Goal: Find specific fact: Find specific fact

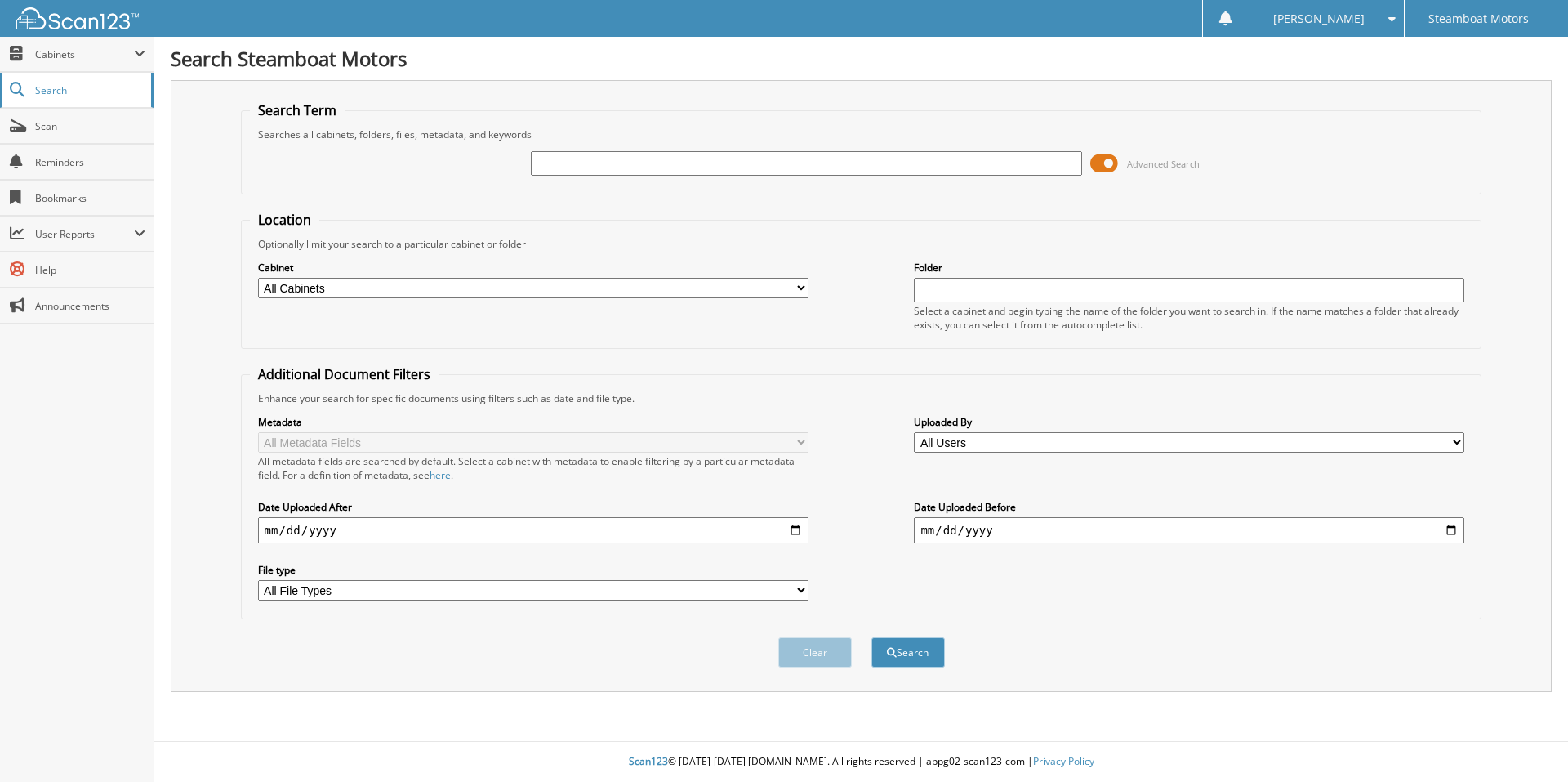
click at [99, 88] on span "Search" at bounding box center [89, 90] width 108 height 14
click at [597, 159] on input "text" at bounding box center [806, 163] width 550 height 25
type input "6074801"
click at [872, 638] on button "Search" at bounding box center [908, 652] width 74 height 30
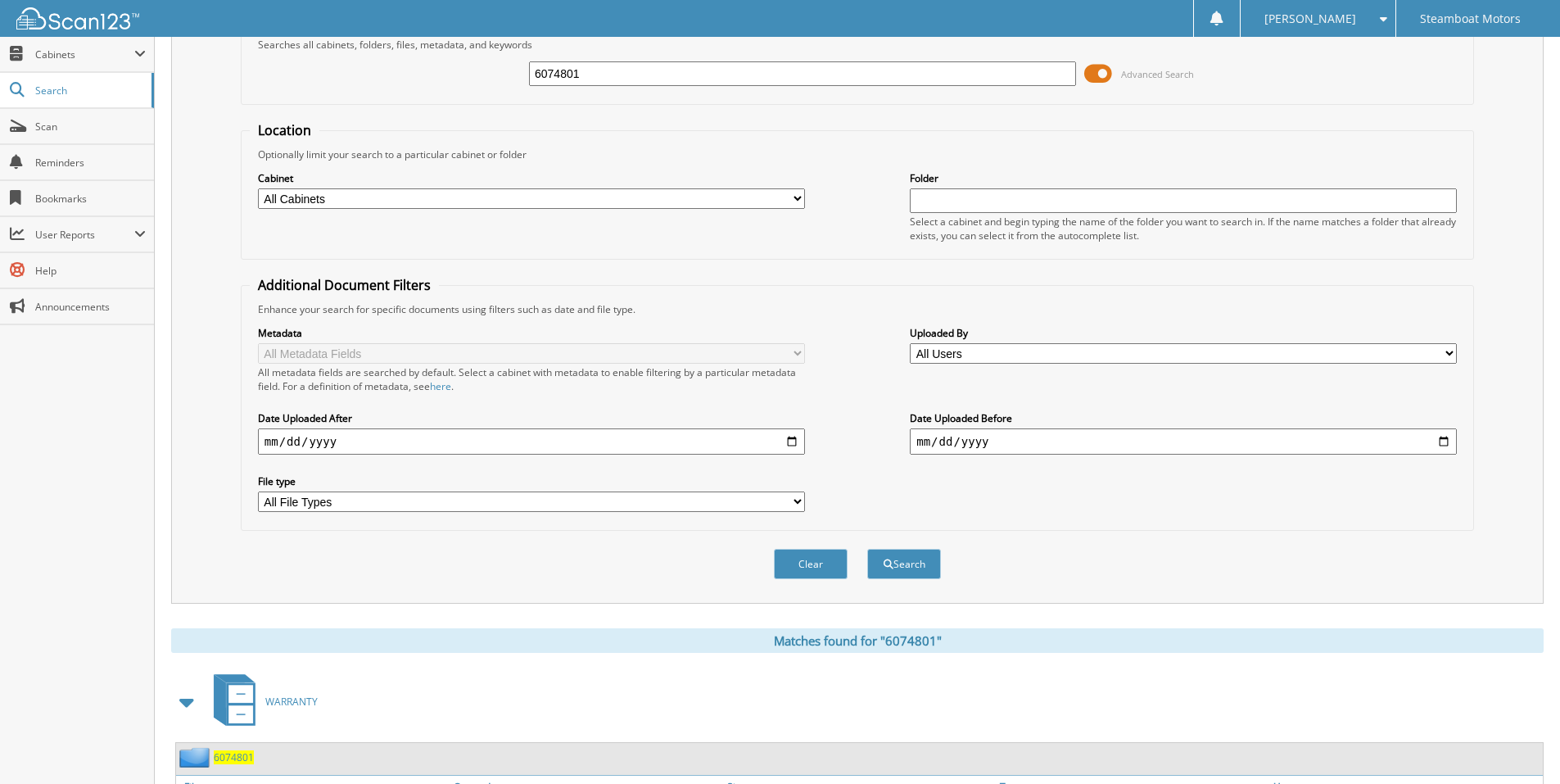
scroll to position [232, 0]
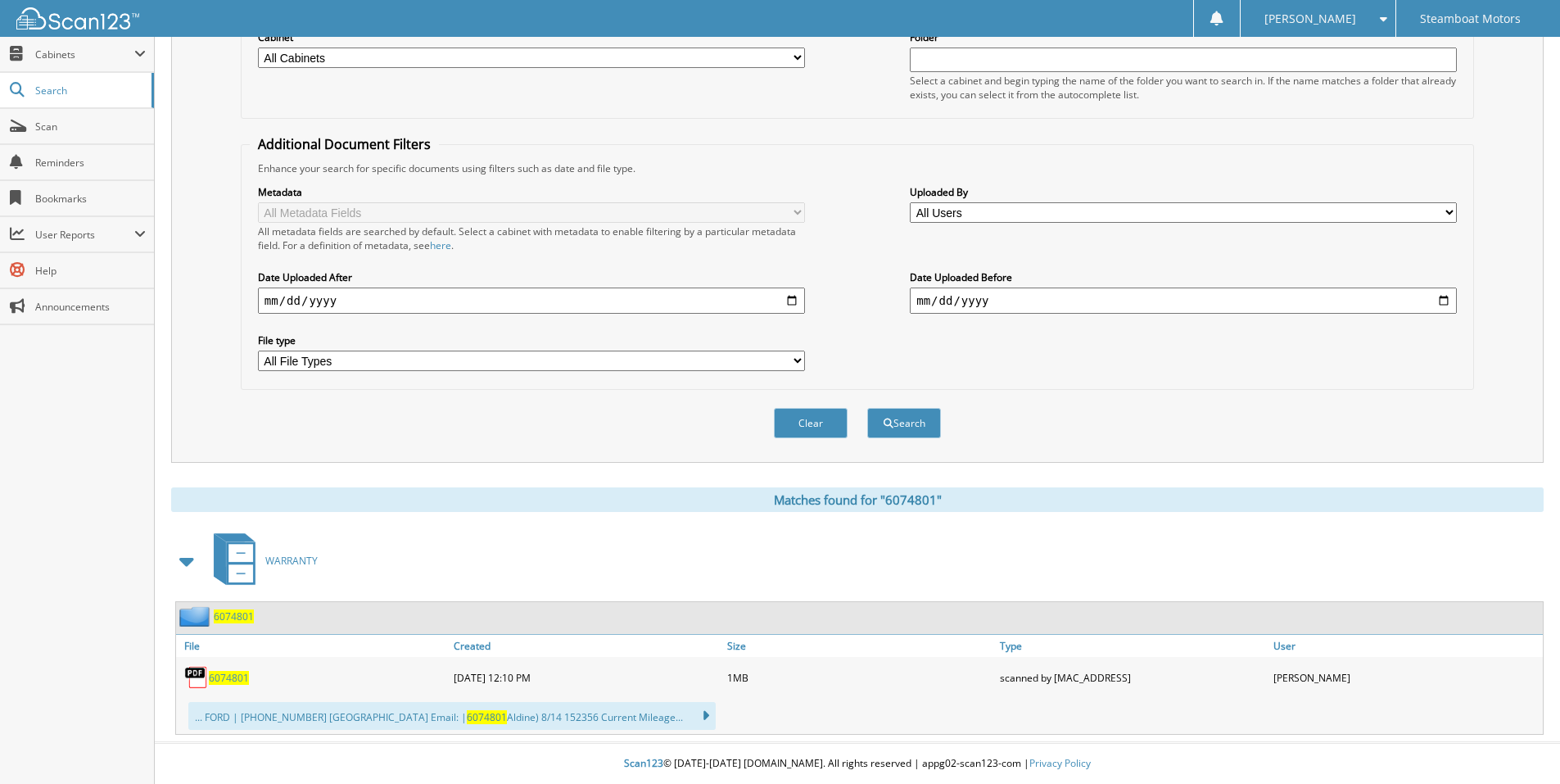
click at [234, 681] on span "6074801" at bounding box center [229, 677] width 40 height 14
